Goal: Task Accomplishment & Management: Use online tool/utility

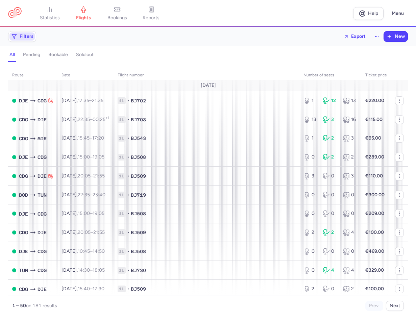
click at [23, 37] on span "Filters" at bounding box center [27, 36] width 14 height 5
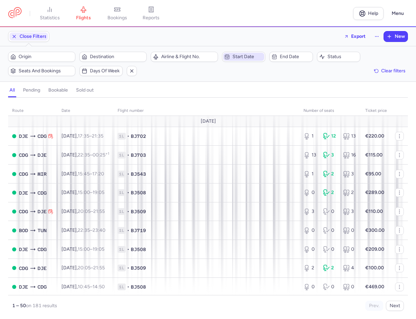
click at [252, 55] on span "Start date" at bounding box center [247, 56] width 31 height 5
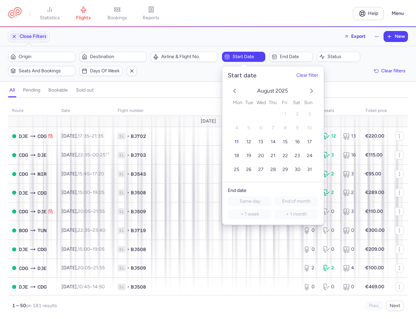
click at [289, 156] on button "22" at bounding box center [285, 156] width 12 height 12
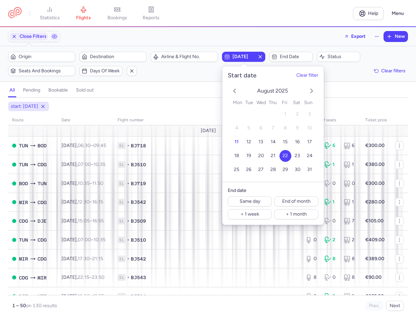
click at [203, 81] on div "Filters (1) – 130 results Origin Destination Airline & Flight No. [DATE] End da…" at bounding box center [208, 63] width 416 height 35
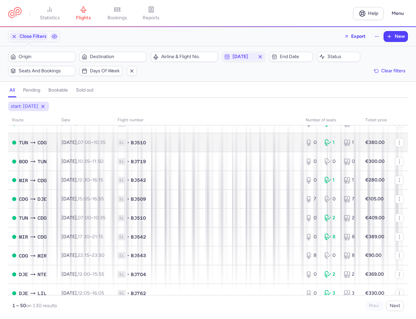
scroll to position [34, 0]
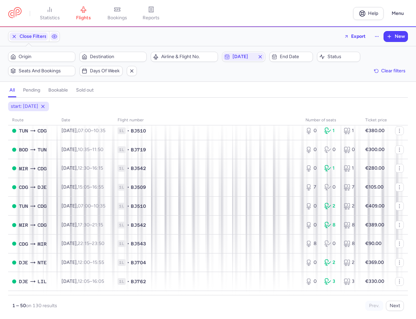
click at [240, 75] on div "Origin Destination Airline & Flight No. [DATE] End date Status Seats and bookin…" at bounding box center [207, 64] width 399 height 24
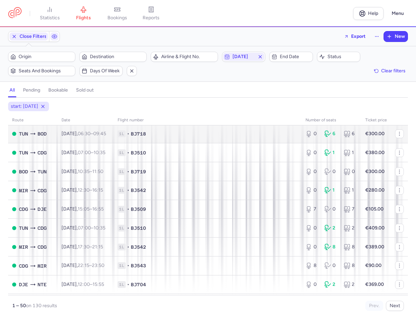
scroll to position [0, 0]
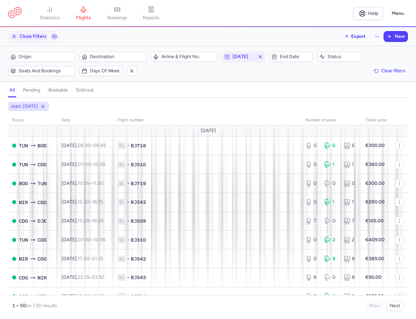
click at [189, 112] on div "start: [DATE]" at bounding box center [208, 106] width 402 height 12
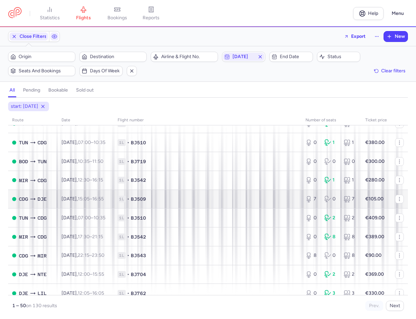
scroll to position [34, 0]
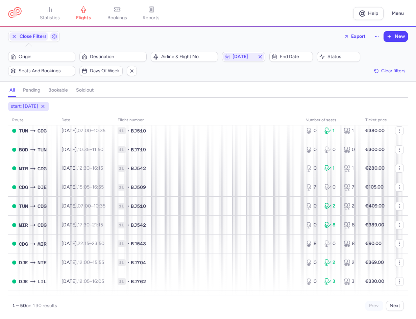
drag, startPoint x: 202, startPoint y: 88, endPoint x: 213, endPoint y: 115, distance: 29.0
click at [203, 88] on div "all pending bookable sold out" at bounding box center [207, 92] width 399 height 12
click at [233, 95] on div "all pending bookable sold out" at bounding box center [207, 92] width 399 height 12
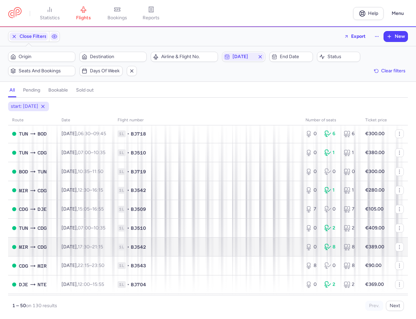
scroll to position [0, 0]
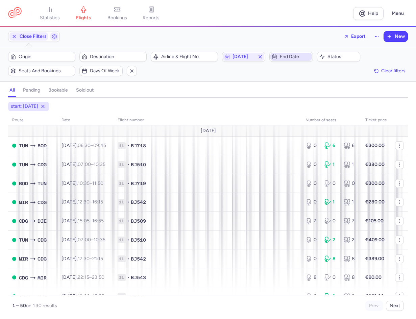
click at [283, 55] on span "End date" at bounding box center [295, 56] width 31 height 5
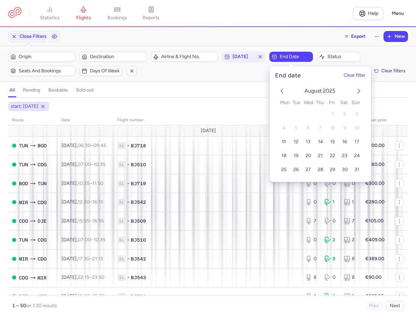
click at [332, 153] on span "22" at bounding box center [332, 156] width 5 height 6
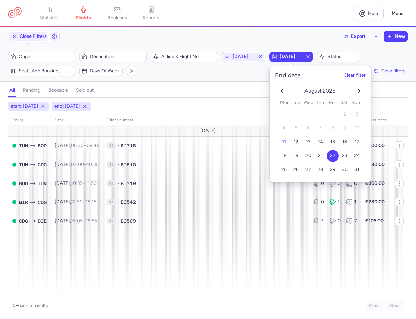
click at [238, 73] on div "Origin Destination Airline & Flight No. [DATE] [DATE] Status Seats and bookings…" at bounding box center [207, 64] width 399 height 24
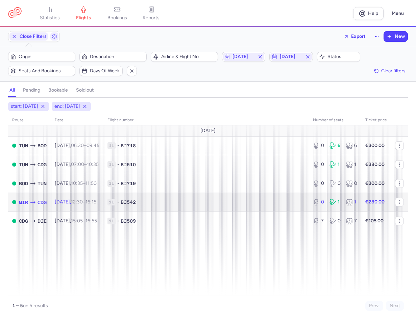
click at [242, 211] on td "1L • BJ542" at bounding box center [205, 201] width 205 height 19
select select "hours"
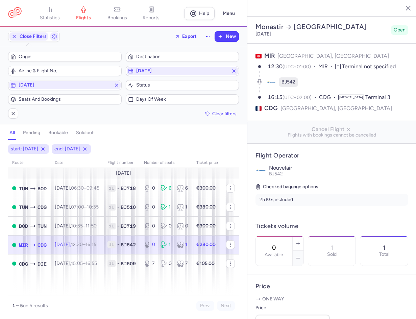
click at [221, 138] on div "all pending bookable sold out" at bounding box center [123, 134] width 231 height 12
click at [401, 6] on line "button" at bounding box center [402, 7] width 3 height 3
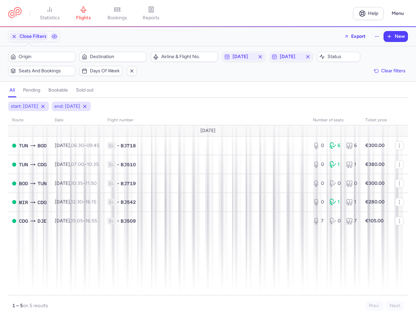
drag, startPoint x: 219, startPoint y: 12, endPoint x: 195, endPoint y: 9, distance: 23.9
click at [219, 12] on nav "statistics flights bookings reports" at bounding box center [180, 13] width 345 height 15
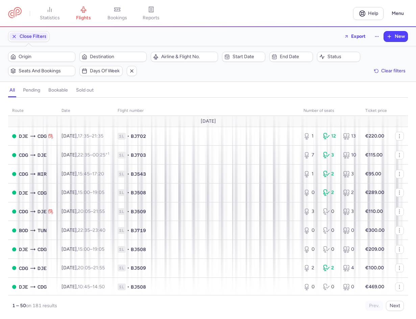
drag, startPoint x: 188, startPoint y: 8, endPoint x: 179, endPoint y: 11, distance: 9.3
click at [188, 8] on nav "statistics flights bookings reports" at bounding box center [180, 13] width 345 height 15
click at [227, 10] on nav "statistics flights bookings reports" at bounding box center [180, 13] width 345 height 15
